Goal: Contribute content: Add original content to the website for others to see

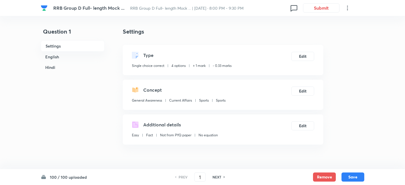
checkbox input "true"
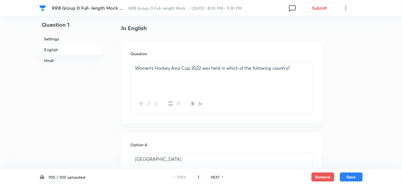
click at [217, 178] on h6 "NEXT" at bounding box center [215, 176] width 9 height 5
type input "2"
checkbox input "false"
checkbox input "true"
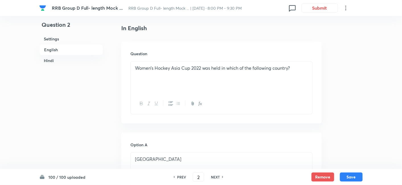
checkbox input "true"
click at [217, 178] on h6 "NEXT" at bounding box center [215, 176] width 9 height 5
type input "3"
checkbox input "false"
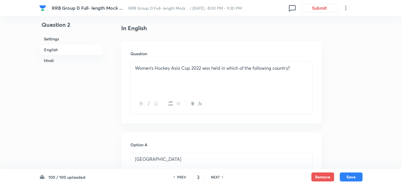
checkbox input "true"
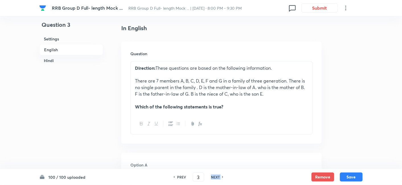
click at [217, 178] on h6 "NEXT" at bounding box center [215, 176] width 9 height 5
type input "4"
checkbox input "false"
checkbox input "true"
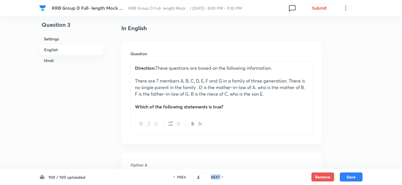
checkbox input "true"
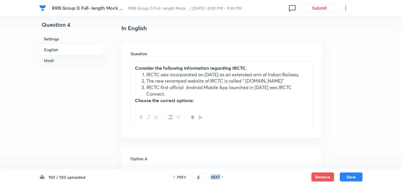
click at [217, 178] on h6 "NEXT" at bounding box center [215, 176] width 9 height 5
type input "5"
checkbox input "false"
checkbox input "true"
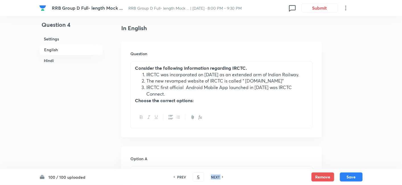
checkbox input "true"
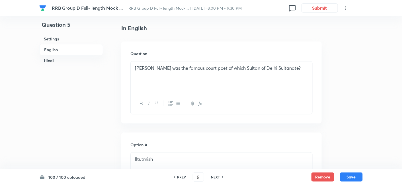
click at [217, 178] on h6 "NEXT" at bounding box center [215, 176] width 9 height 5
type input "6"
checkbox input "false"
checkbox input "true"
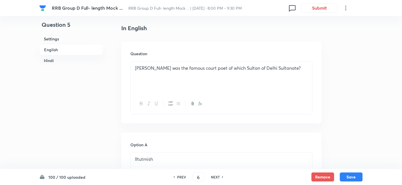
checkbox input "true"
click at [217, 178] on h6 "NEXT" at bounding box center [215, 176] width 9 height 5
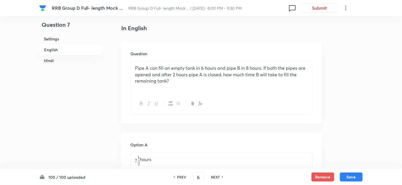
type input "7"
checkbox input "false"
checkbox input "true"
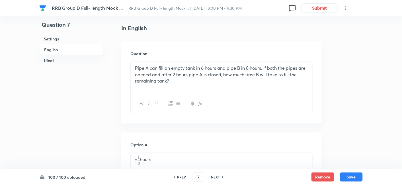
click at [217, 178] on h6 "NEXT" at bounding box center [215, 176] width 9 height 5
type input "8"
checkbox input "false"
checkbox input "true"
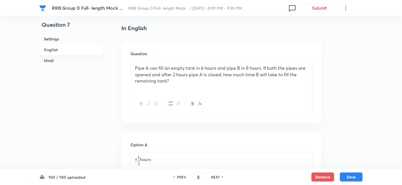
checkbox input "true"
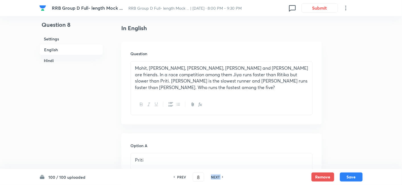
click at [217, 178] on h6 "NEXT" at bounding box center [215, 176] width 9 height 5
type input "9"
checkbox input "false"
checkbox input "true"
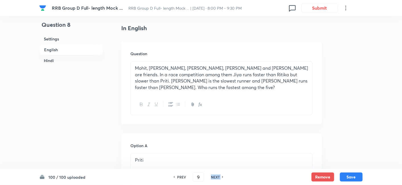
checkbox input "true"
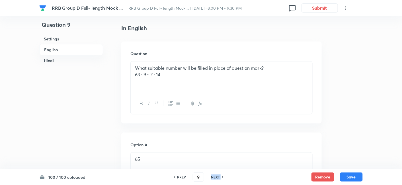
click at [217, 178] on h6 "NEXT" at bounding box center [215, 176] width 9 height 5
type input "10"
checkbox input "false"
checkbox input "true"
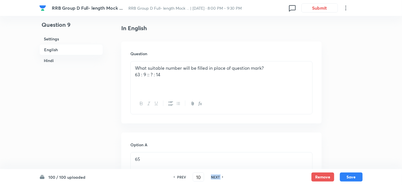
checkbox input "true"
click at [217, 178] on h6 "NEXT" at bounding box center [215, 176] width 9 height 5
type input "11"
checkbox input "false"
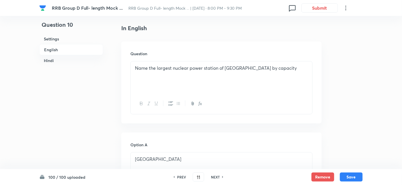
checkbox input "true"
click at [217, 178] on h6 "NEXT" at bounding box center [215, 176] width 9 height 5
type input "12"
checkbox input "false"
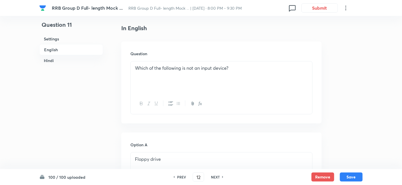
checkbox input "false"
checkbox input "true"
click at [217, 178] on h6 "NEXT" at bounding box center [215, 176] width 9 height 5
type input "13"
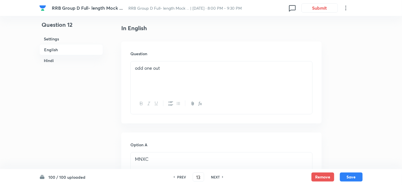
checkbox input "false"
checkbox input "true"
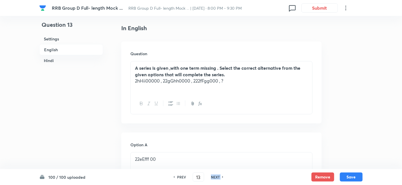
click at [217, 178] on h6 "NEXT" at bounding box center [215, 176] width 9 height 5
type input "14"
checkbox input "false"
checkbox input "true"
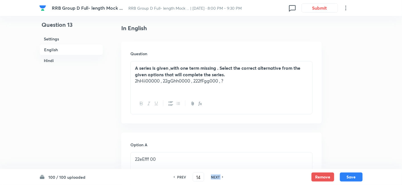
checkbox input "true"
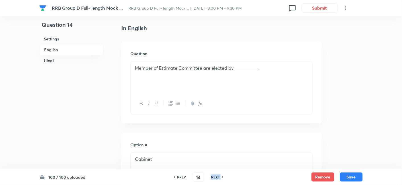
click at [217, 178] on h6 "NEXT" at bounding box center [215, 176] width 9 height 5
type input "15"
checkbox input "true"
checkbox input "false"
checkbox input "true"
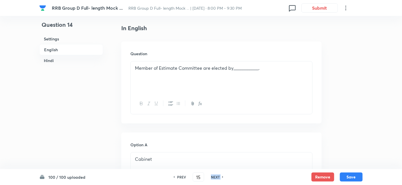
checkbox input "false"
click at [217, 178] on h6 "NEXT" at bounding box center [215, 176] width 9 height 5
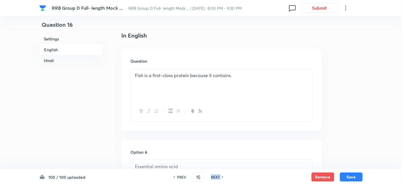
type input "16"
checkbox input "false"
checkbox input "true"
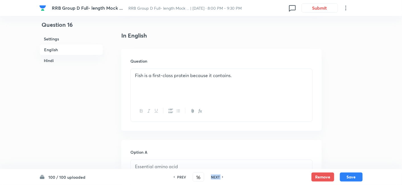
click at [217, 178] on h6 "NEXT" at bounding box center [215, 176] width 9 height 5
type input "17"
checkbox input "false"
checkbox input "true"
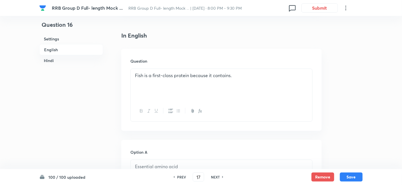
checkbox input "true"
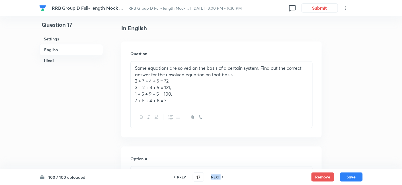
click at [217, 178] on h6 "NEXT" at bounding box center [215, 176] width 9 height 5
type input "18"
checkbox input "false"
checkbox input "true"
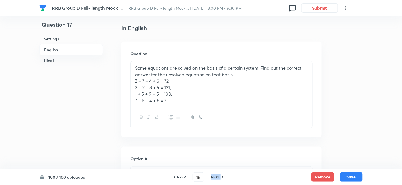
checkbox input "true"
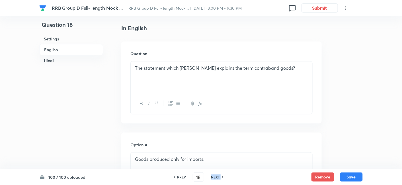
click at [217, 178] on h6 "NEXT" at bounding box center [215, 176] width 9 height 5
type input "19"
checkbox input "false"
checkbox input "true"
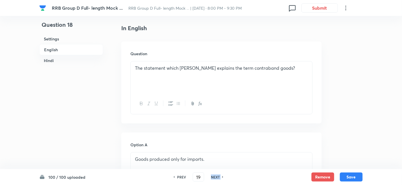
checkbox input "true"
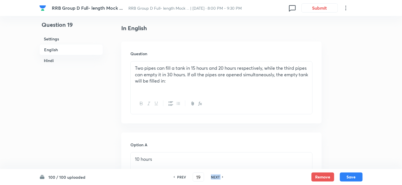
click at [217, 178] on h6 "NEXT" at bounding box center [215, 176] width 9 height 5
type input "20"
checkbox input "false"
checkbox input "true"
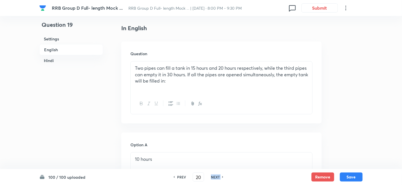
checkbox input "true"
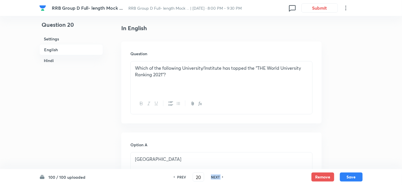
click at [217, 178] on h6 "NEXT" at bounding box center [215, 176] width 9 height 5
type input "21"
checkbox input "false"
checkbox input "true"
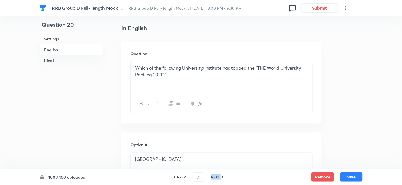
checkbox input "true"
click at [217, 178] on h6 "NEXT" at bounding box center [215, 176] width 9 height 5
type input "22"
checkbox input "true"
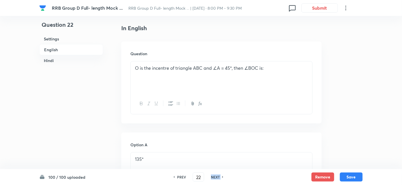
click at [217, 178] on h6 "NEXT" at bounding box center [215, 176] width 9 height 5
type input "23"
checkbox input "false"
checkbox input "true"
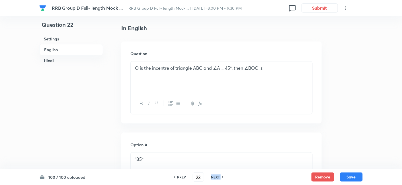
checkbox input "true"
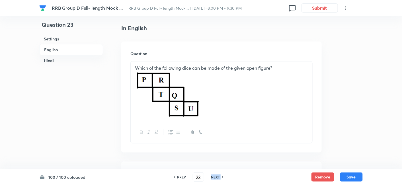
click at [217, 178] on h6 "NEXT" at bounding box center [215, 176] width 9 height 5
type input "24"
checkbox input "true"
checkbox input "false"
checkbox input "true"
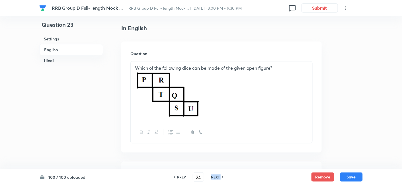
checkbox input "false"
click at [217, 178] on h6 "NEXT" at bounding box center [215, 176] width 9 height 5
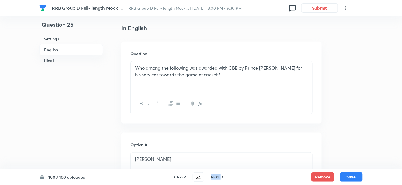
type input "25"
checkbox input "false"
checkbox input "true"
checkbox input "false"
checkbox input "true"
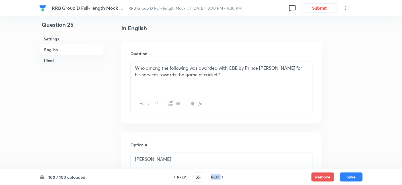
click at [217, 178] on h6 "NEXT" at bounding box center [215, 176] width 9 height 5
type input "26"
checkbox input "false"
checkbox input "true"
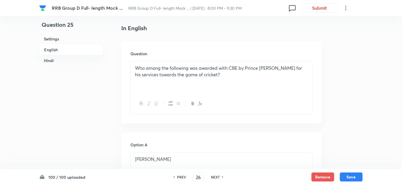
checkbox input "true"
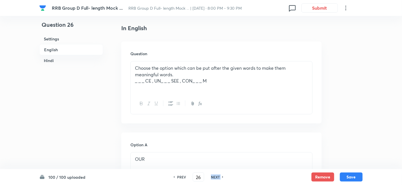
click at [217, 178] on h6 "NEXT" at bounding box center [215, 176] width 9 height 5
type input "27"
checkbox input "true"
checkbox input "false"
checkbox input "true"
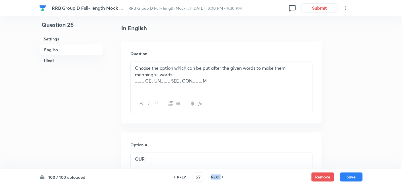
checkbox input "false"
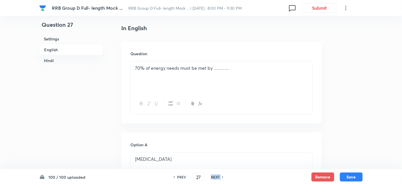
click at [217, 178] on h6 "NEXT" at bounding box center [215, 176] width 9 height 5
type input "28"
checkbox input "true"
click at [217, 178] on h6 "NEXT" at bounding box center [215, 176] width 9 height 5
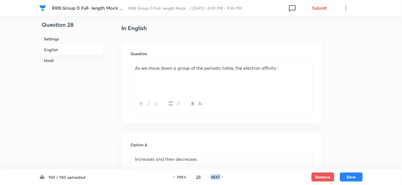
type input "29"
checkbox input "true"
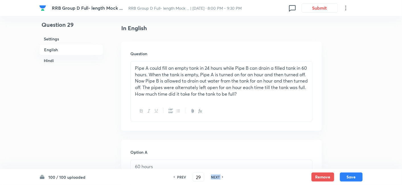
click at [217, 178] on h6 "NEXT" at bounding box center [215, 176] width 9 height 5
type input "30"
checkbox input "false"
checkbox input "true"
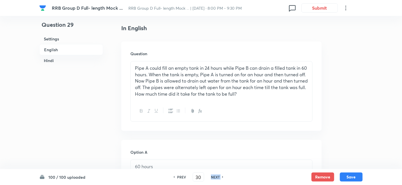
checkbox input "true"
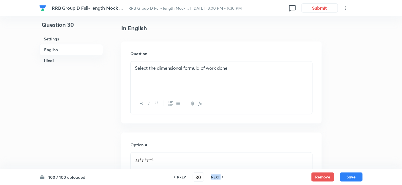
click at [217, 178] on h6 "NEXT" at bounding box center [215, 176] width 9 height 5
type input "31"
checkbox input "false"
checkbox input "true"
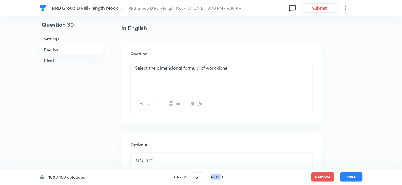
checkbox input "true"
click at [217, 178] on h6 "NEXT" at bounding box center [215, 176] width 9 height 5
type input "32"
checkbox input "false"
checkbox input "true"
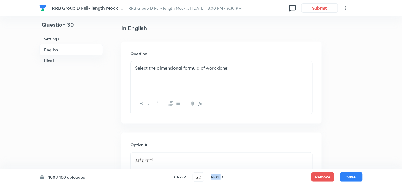
checkbox input "false"
checkbox input "true"
click at [217, 178] on h6 "NEXT" at bounding box center [215, 176] width 9 height 5
type input "33"
checkbox input "true"
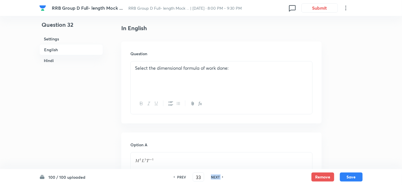
checkbox input "false"
checkbox input "true"
checkbox input "false"
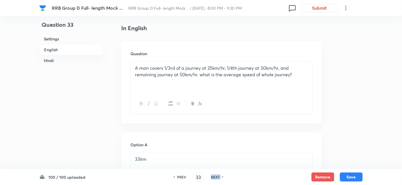
click at [217, 178] on h6 "NEXT" at bounding box center [215, 176] width 9 height 5
type input "34"
checkbox input "false"
checkbox input "true"
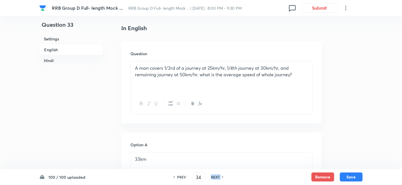
checkbox input "true"
click at [217, 178] on h6 "NEXT" at bounding box center [215, 176] width 9 height 5
type input "35"
checkbox input "false"
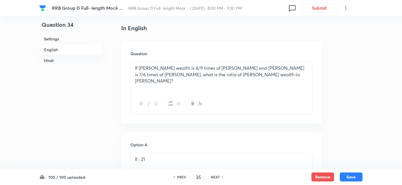
checkbox input "true"
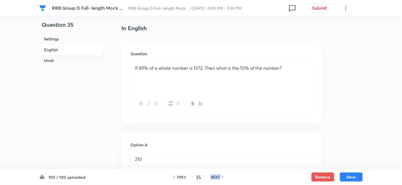
click at [217, 178] on h6 "NEXT" at bounding box center [215, 176] width 9 height 5
type input "36"
checkbox input "false"
checkbox input "true"
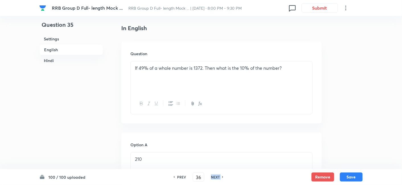
checkbox input "true"
click at [217, 178] on h6 "NEXT" at bounding box center [215, 176] width 9 height 5
type input "37"
checkbox input "false"
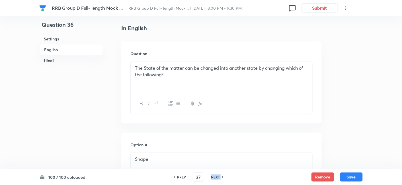
checkbox input "true"
click at [217, 178] on h6 "NEXT" at bounding box center [215, 176] width 9 height 5
type input "38"
checkbox input "false"
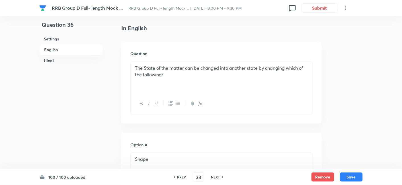
checkbox input "false"
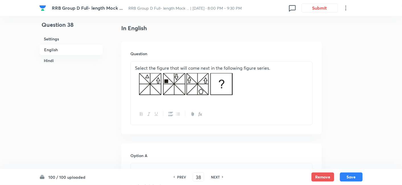
checkbox input "true"
click at [217, 178] on h6 "NEXT" at bounding box center [215, 176] width 9 height 5
type input "39"
checkbox input "false"
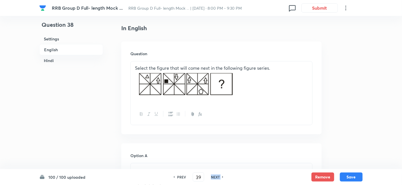
checkbox input "false"
checkbox input "true"
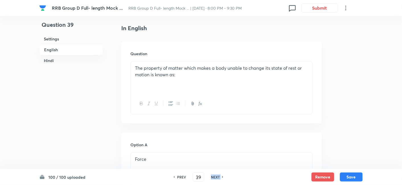
click at [217, 178] on h6 "NEXT" at bounding box center [215, 176] width 9 height 5
type input "40"
checkbox input "true"
checkbox input "false"
checkbox input "true"
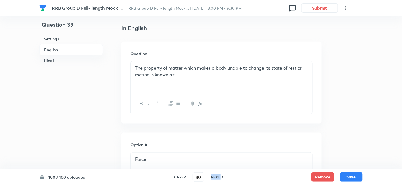
checkbox input "false"
click at [217, 178] on h6 "NEXT" at bounding box center [215, 176] width 9 height 5
type input "41"
checkbox input "true"
checkbox input "false"
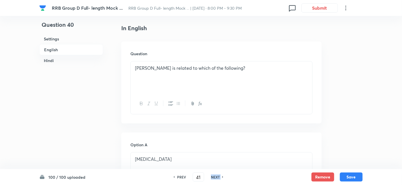
checkbox input "true"
checkbox input "false"
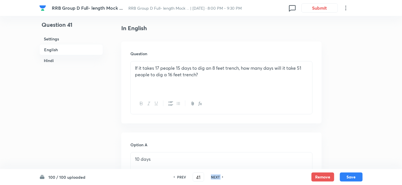
click at [217, 178] on h6 "NEXT" at bounding box center [215, 176] width 9 height 5
type input "42"
checkbox input "false"
checkbox input "true"
checkbox input "false"
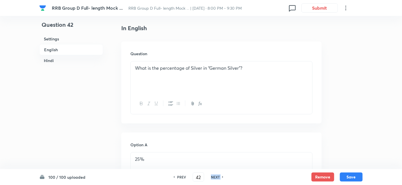
click at [217, 178] on h6 "NEXT" at bounding box center [215, 176] width 9 height 5
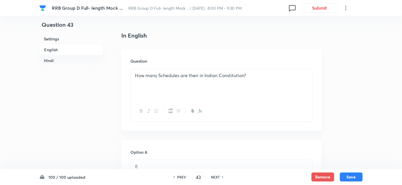
click at [184, 178] on h6 "PREV" at bounding box center [181, 176] width 9 height 5
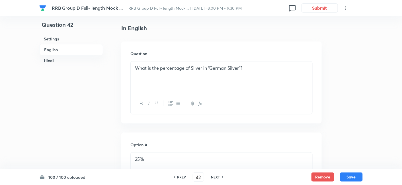
click at [223, 176] on icon at bounding box center [223, 177] width 2 height 3
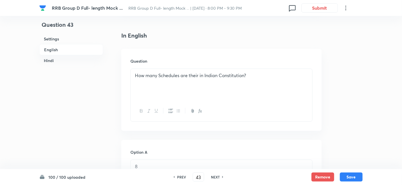
click at [223, 176] on icon at bounding box center [223, 177] width 2 height 3
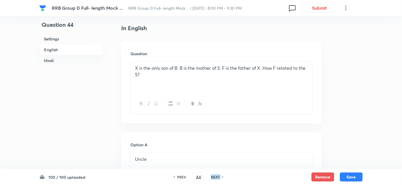
click at [223, 176] on icon at bounding box center [223, 177] width 2 height 3
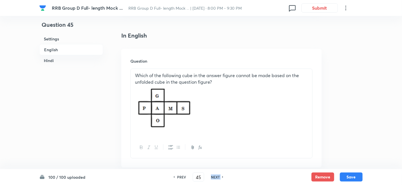
click at [223, 176] on icon at bounding box center [223, 177] width 2 height 3
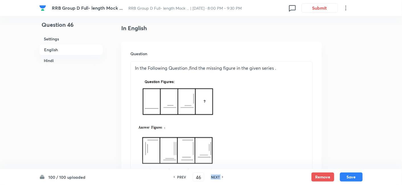
click at [223, 176] on icon at bounding box center [223, 177] width 2 height 3
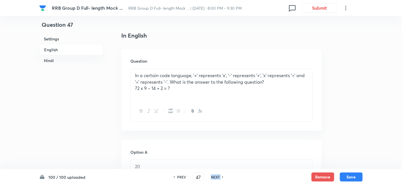
click at [223, 176] on icon at bounding box center [223, 177] width 2 height 3
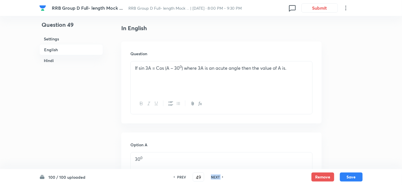
click at [223, 176] on icon at bounding box center [223, 177] width 2 height 3
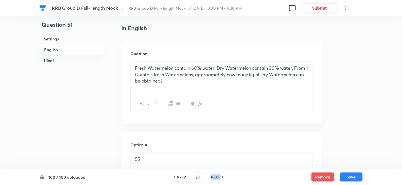
click at [223, 176] on icon at bounding box center [223, 177] width 2 height 3
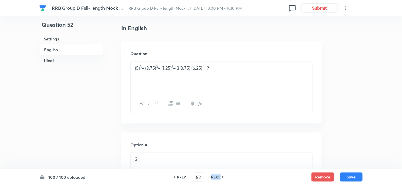
click at [223, 176] on icon at bounding box center [223, 177] width 2 height 3
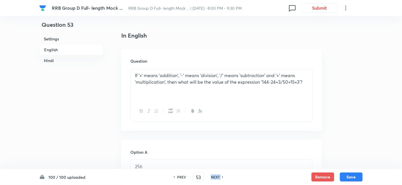
click at [223, 176] on icon at bounding box center [223, 177] width 2 height 3
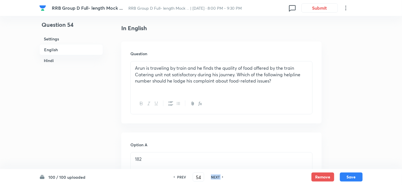
click at [223, 176] on icon at bounding box center [223, 177] width 2 height 3
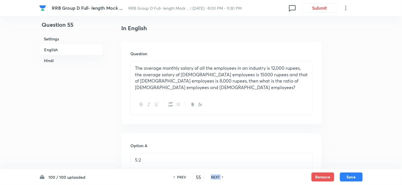
click at [223, 176] on icon at bounding box center [223, 177] width 2 height 3
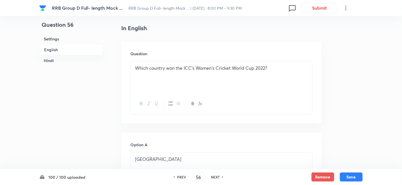
click at [223, 176] on icon at bounding box center [223, 177] width 2 height 3
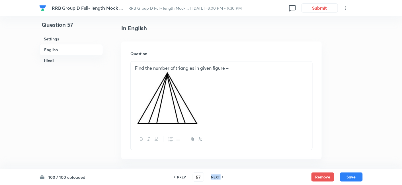
click at [223, 176] on icon at bounding box center [223, 177] width 2 height 3
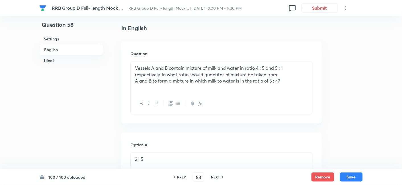
click at [223, 176] on icon at bounding box center [223, 177] width 2 height 3
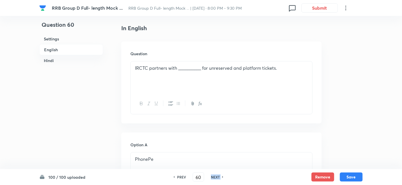
click at [223, 176] on icon at bounding box center [223, 177] width 2 height 3
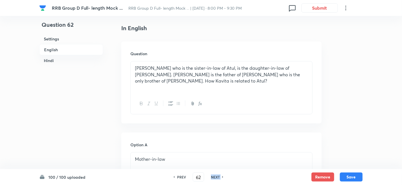
click at [223, 176] on icon at bounding box center [223, 177] width 2 height 3
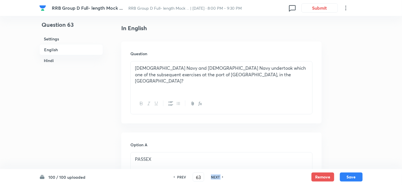
click at [223, 176] on icon at bounding box center [223, 177] width 2 height 3
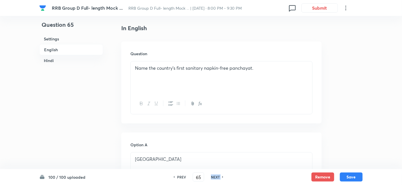
click at [223, 176] on icon at bounding box center [223, 177] width 2 height 3
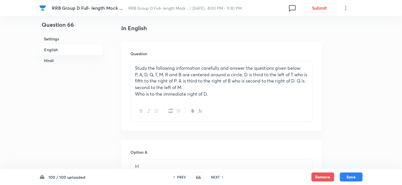
click at [223, 176] on icon at bounding box center [223, 177] width 2 height 3
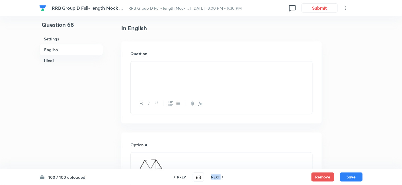
click at [223, 176] on icon at bounding box center [223, 177] width 2 height 3
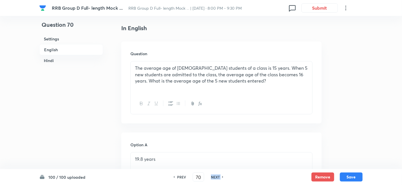
click at [223, 176] on icon at bounding box center [223, 177] width 2 height 3
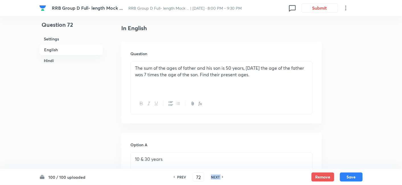
click at [223, 176] on icon at bounding box center [223, 177] width 2 height 3
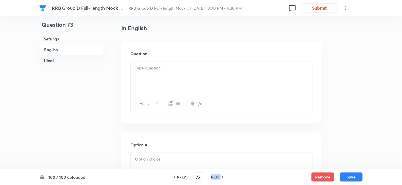
click at [223, 176] on icon at bounding box center [223, 177] width 2 height 3
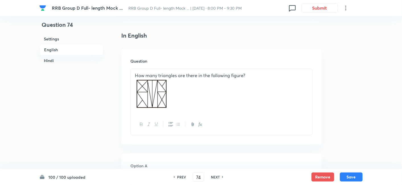
click at [223, 176] on icon at bounding box center [223, 177] width 2 height 3
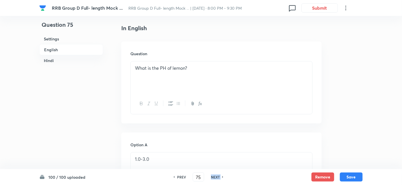
click at [223, 176] on icon at bounding box center [223, 177] width 2 height 3
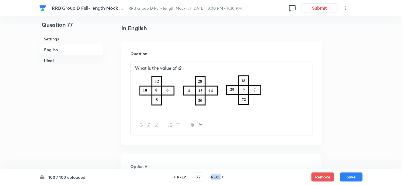
click at [223, 176] on icon at bounding box center [223, 177] width 2 height 3
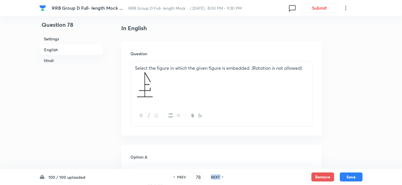
click at [223, 176] on icon at bounding box center [223, 177] width 2 height 3
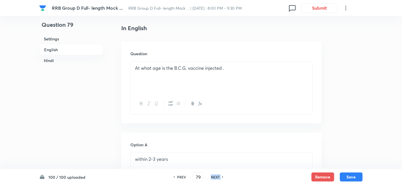
click at [223, 176] on icon at bounding box center [223, 177] width 2 height 3
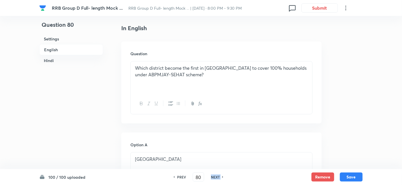
click at [223, 176] on icon at bounding box center [223, 177] width 2 height 3
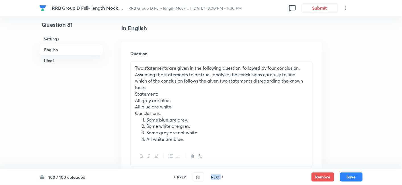
click at [223, 176] on icon at bounding box center [223, 177] width 2 height 3
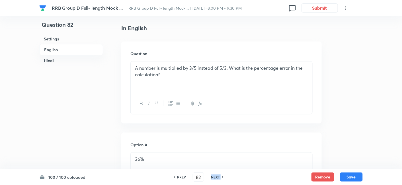
click at [223, 176] on icon at bounding box center [223, 177] width 2 height 3
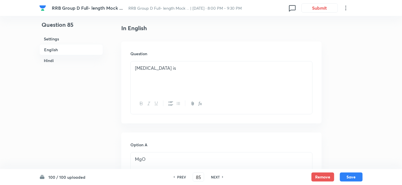
click at [223, 176] on icon at bounding box center [223, 177] width 2 height 3
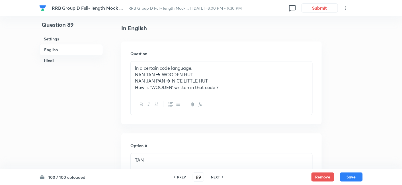
click at [223, 176] on icon at bounding box center [223, 177] width 2 height 3
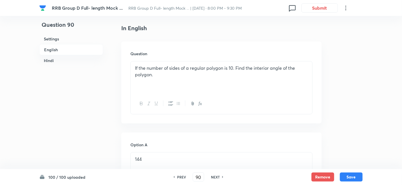
click at [223, 176] on icon at bounding box center [223, 177] width 2 height 3
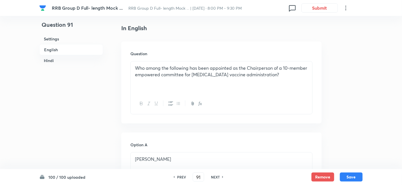
click at [181, 178] on h6 "PREV" at bounding box center [181, 176] width 9 height 5
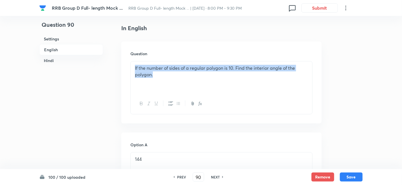
drag, startPoint x: 134, startPoint y: 66, endPoint x: 170, endPoint y: 85, distance: 40.5
click at [170, 85] on div "If the number of sides of a regular polygon is 10. Find the interior angle of t…" at bounding box center [222, 77] width 182 height 32
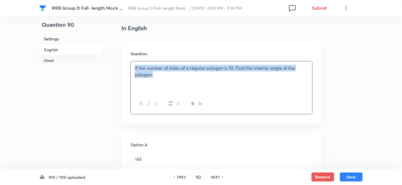
copy p "If the number of sides of a regular polygon is 10. Find the interior angle of t…"
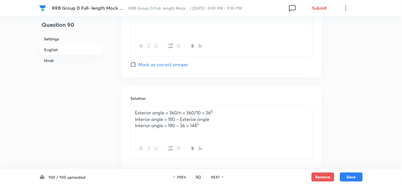
scroll to position [553, 0]
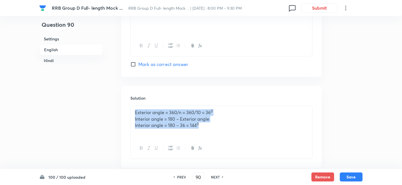
drag, startPoint x: 131, startPoint y: 112, endPoint x: 245, endPoint y: 137, distance: 116.2
click at [245, 137] on div "Exterior angle = 360/n = 360/10 = 36 0 Interior angle = 180 – Exterior angle In…" at bounding box center [222, 122] width 182 height 32
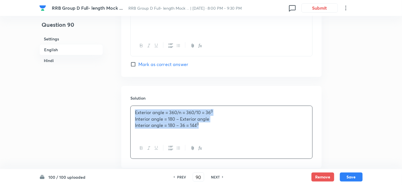
copy div "Exterior angle = 360/n = 360/10 = 36 0 Interior angle = 180 – Exterior angle In…"
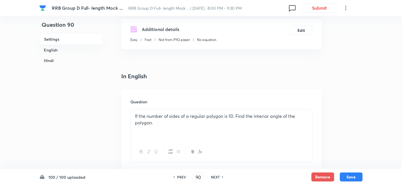
scroll to position [95, 0]
click at [216, 179] on h6 "NEXT" at bounding box center [215, 176] width 9 height 5
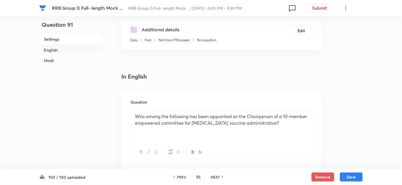
click at [216, 179] on h6 "NEXT" at bounding box center [215, 176] width 9 height 5
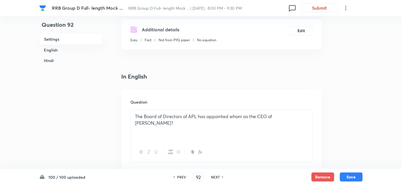
click at [216, 179] on h6 "NEXT" at bounding box center [215, 176] width 9 height 5
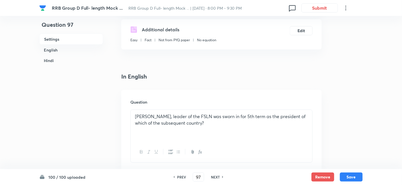
click at [216, 179] on h6 "NEXT" at bounding box center [215, 176] width 9 height 5
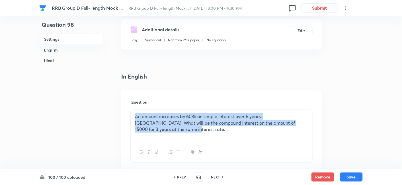
drag, startPoint x: 133, startPoint y: 118, endPoint x: 162, endPoint y: 135, distance: 33.4
click at [162, 135] on div "An amount increases by 60% on simple interest over 6 years. Rupee. What will be…" at bounding box center [222, 126] width 182 height 32
copy p "An amount increases by 60% on simple interest over 6 years. Rupee. What will be…"
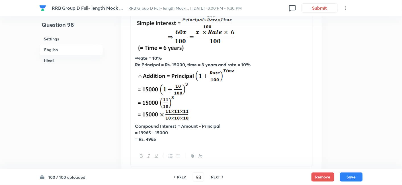
scroll to position [685, 0]
